Goal: Task Accomplishment & Management: Use online tool/utility

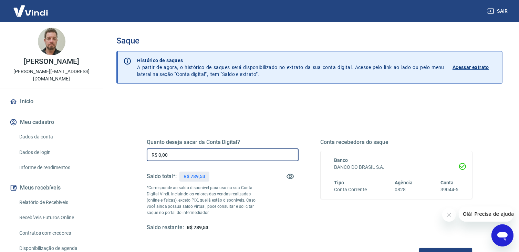
drag, startPoint x: 180, startPoint y: 154, endPoint x: 133, endPoint y: 147, distance: 47.4
click at [133, 146] on div "Quanto deseja sacar da Conta Digital? R$ 0,00 ​ Saldo total*: R$ 789,53 *Corres…" at bounding box center [309, 188] width 359 height 160
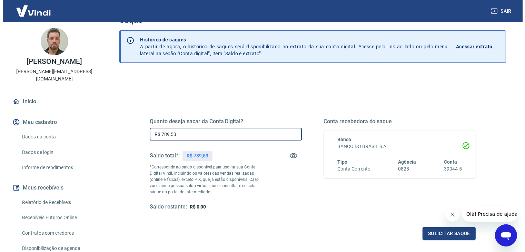
scroll to position [69, 0]
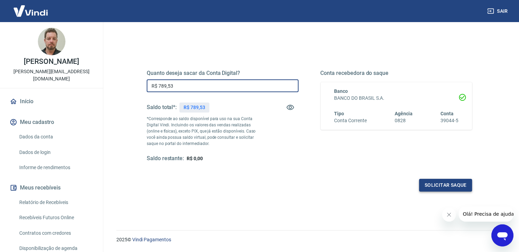
type input "R$ 789,53"
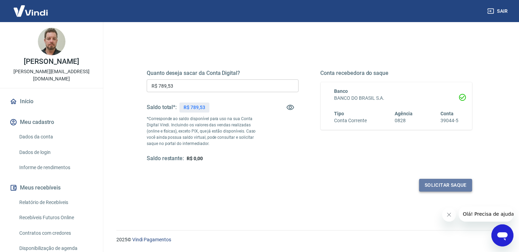
click at [449, 187] on button "Solicitar saque" at bounding box center [445, 185] width 53 height 13
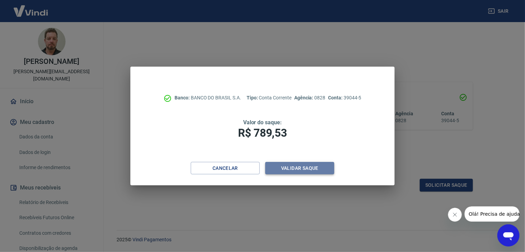
click at [297, 170] on button "Validar saque" at bounding box center [299, 168] width 69 height 13
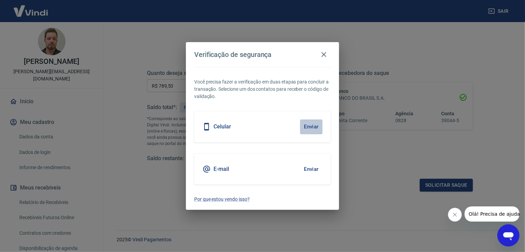
click at [307, 128] on button "Enviar" at bounding box center [311, 126] width 22 height 14
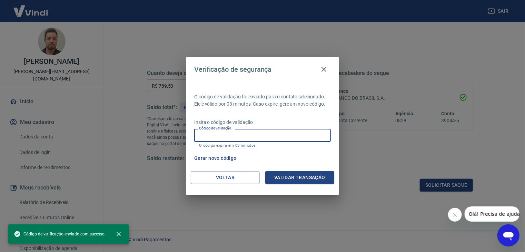
click at [235, 134] on input "Código de validação" at bounding box center [262, 135] width 136 height 13
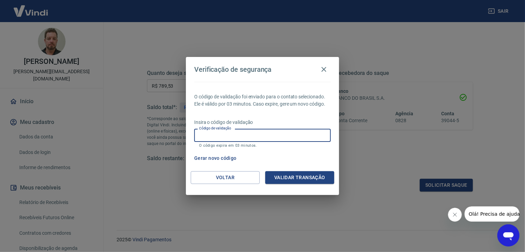
click at [217, 137] on input "Código de validação" at bounding box center [262, 135] width 136 height 13
type input "574688"
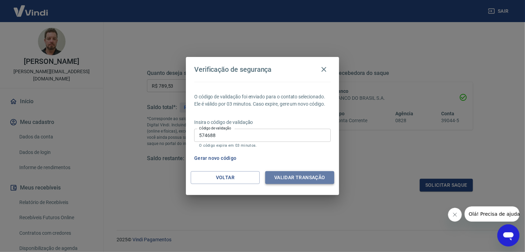
click at [303, 175] on button "Validar transação" at bounding box center [299, 177] width 69 height 13
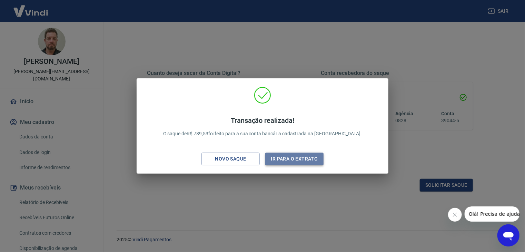
click at [294, 163] on button "Ir para o extrato" at bounding box center [294, 158] width 58 height 13
